Goal: Find specific page/section: Find specific page/section

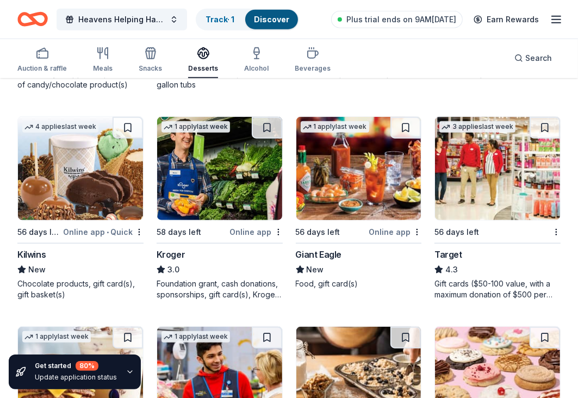
scroll to position [16, 0]
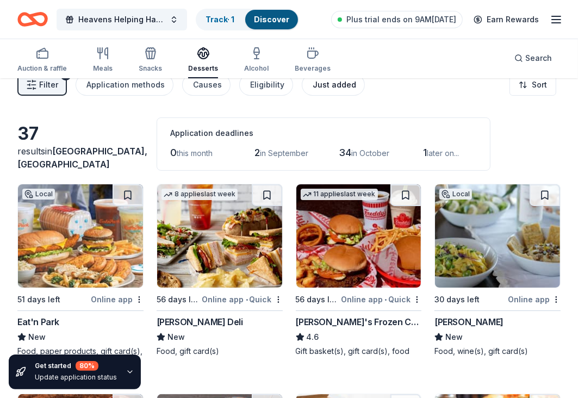
click at [328, 86] on div "Just added" at bounding box center [334, 84] width 43 height 13
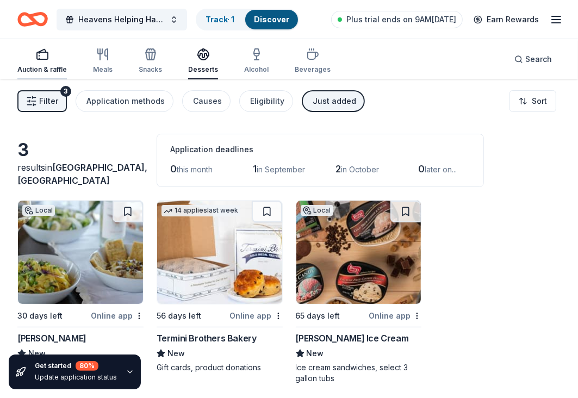
click at [43, 59] on rect "button" at bounding box center [42, 55] width 11 height 7
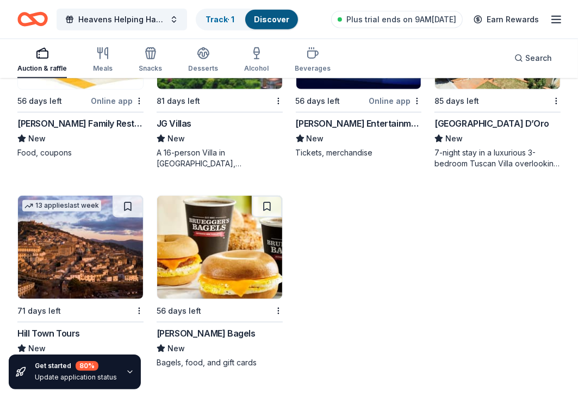
scroll to position [835, 0]
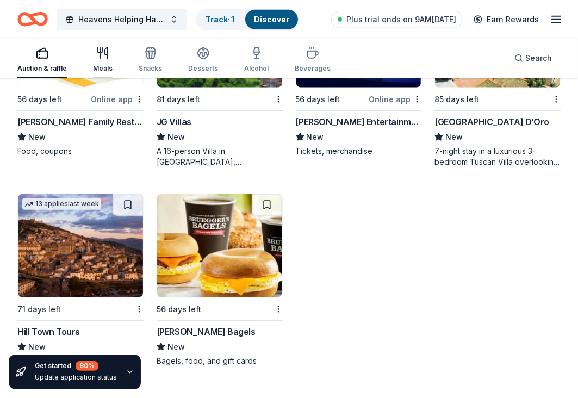
click at [102, 62] on div "Meals" at bounding box center [103, 60] width 20 height 26
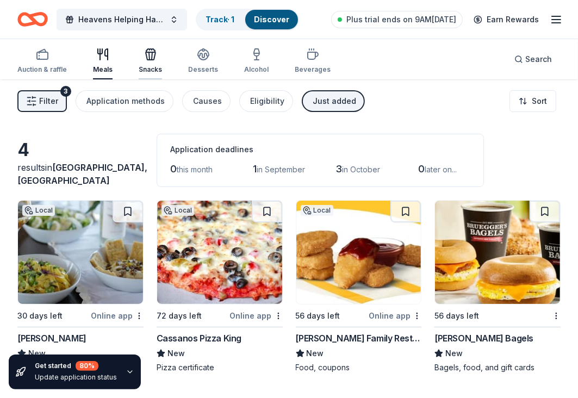
click at [146, 64] on div "Snacks" at bounding box center [150, 61] width 23 height 26
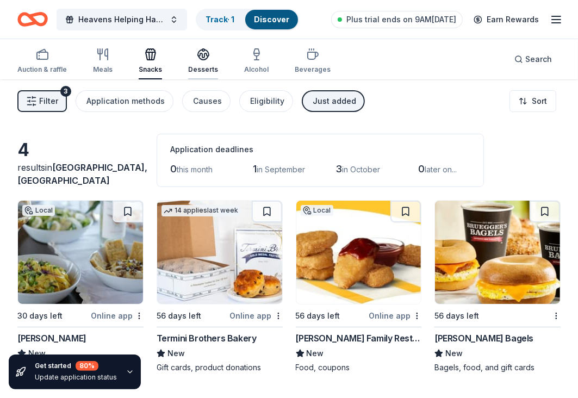
click at [197, 63] on div "Desserts" at bounding box center [203, 61] width 30 height 26
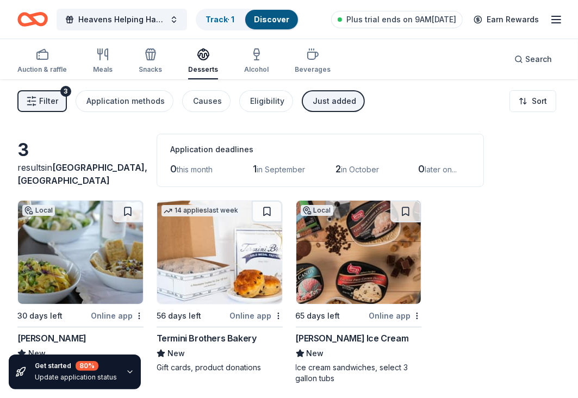
click at [237, 63] on div "Auction & raffle Meals Snacks Desserts Alcohol Beverages" at bounding box center [173, 61] width 313 height 36
click at [244, 63] on div "Alcohol" at bounding box center [256, 61] width 24 height 26
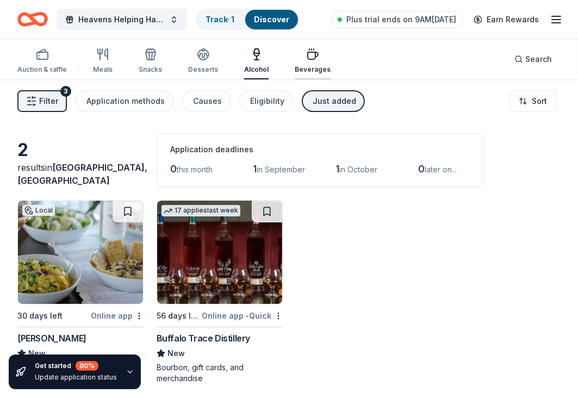
click at [308, 59] on icon "button" at bounding box center [313, 55] width 10 height 7
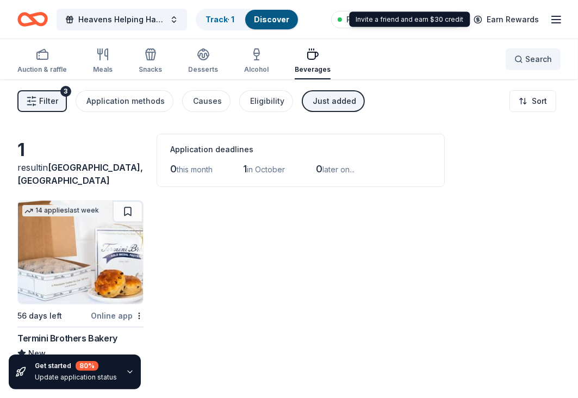
click at [513, 60] on button "Search" at bounding box center [533, 59] width 55 height 22
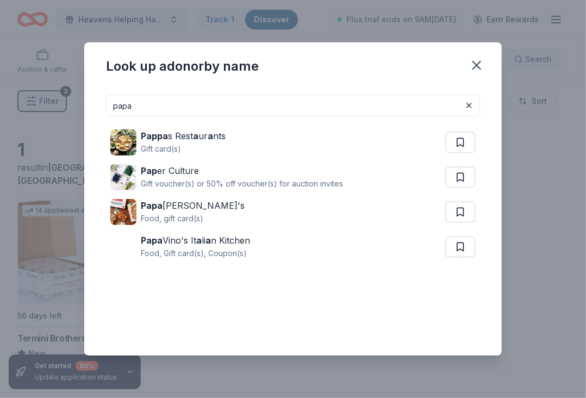
type input "papa"
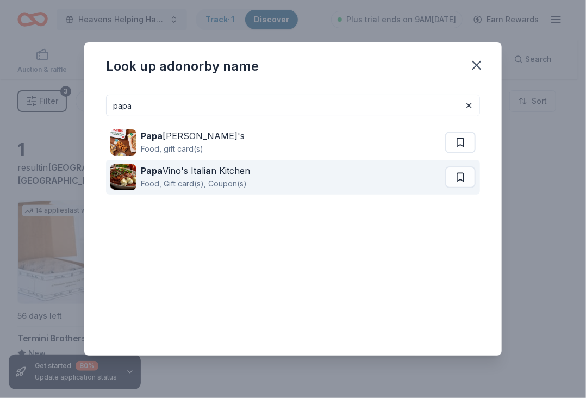
click at [225, 175] on div "Papa Vino's It a li a n Kitchen" at bounding box center [195, 170] width 109 height 13
